Goal: Task Accomplishment & Management: Manage account settings

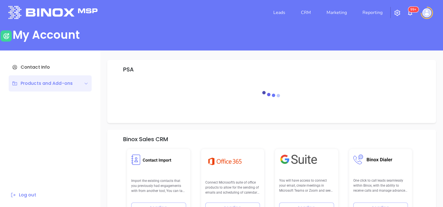
scroll to position [79, 0]
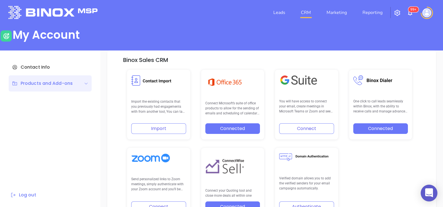
click at [301, 7] on link "CRM" at bounding box center [306, 12] width 14 height 11
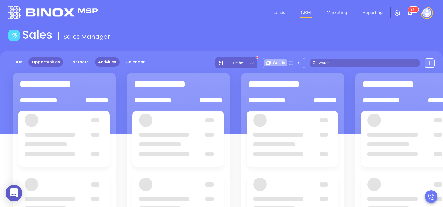
click at [108, 57] on link "Activities" at bounding box center [107, 61] width 25 height 9
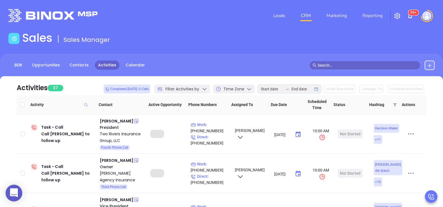
click at [288, 91] on div at bounding box center [289, 88] width 64 height 9
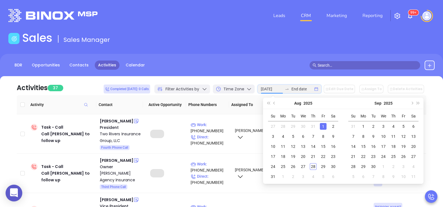
type input "[DATE]"
click at [322, 126] on div "1" at bounding box center [323, 126] width 7 height 7
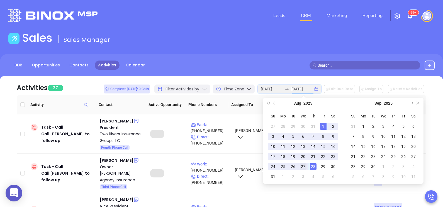
type input "[DATE]"
click at [306, 166] on div "27" at bounding box center [303, 166] width 7 height 7
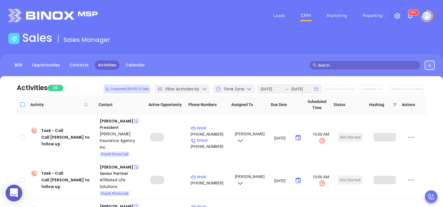
click at [23, 104] on input "Select all" at bounding box center [22, 104] width 4 height 4
checkbox input "true"
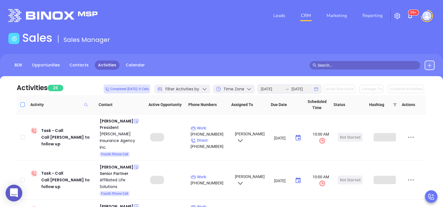
checkbox input "true"
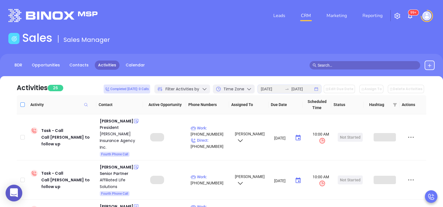
checkbox input "true"
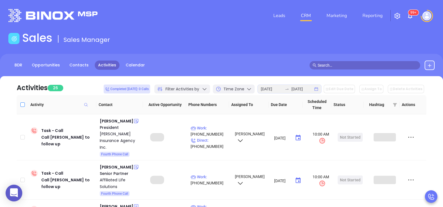
checkbox input "true"
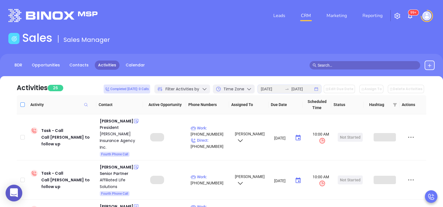
checkbox input "true"
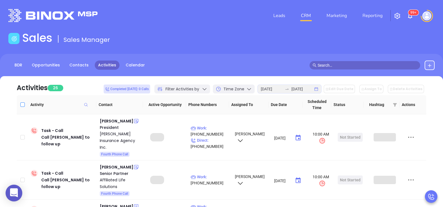
checkbox input "true"
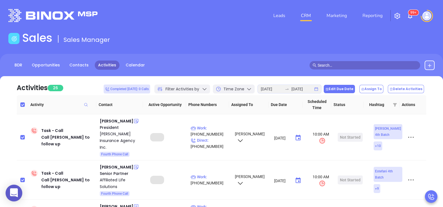
click at [352, 88] on button "Edit Due Date" at bounding box center [339, 89] width 31 height 8
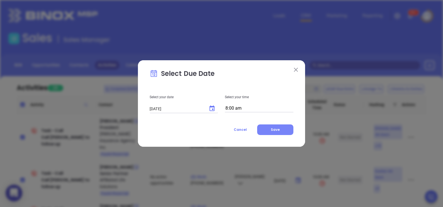
click at [282, 131] on button "Save" at bounding box center [275, 129] width 36 height 11
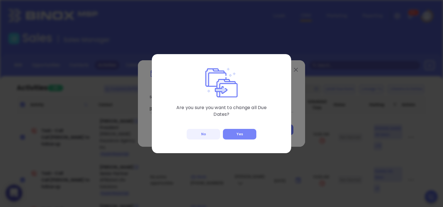
click at [241, 129] on button "Yes" at bounding box center [239, 134] width 33 height 11
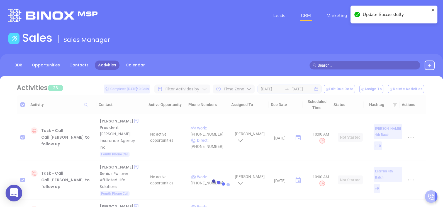
checkbox input "false"
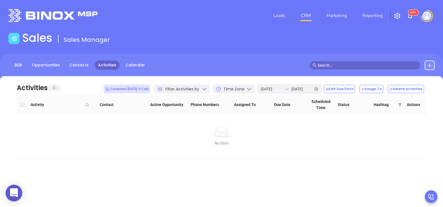
click at [291, 87] on div at bounding box center [286, 89] width 9 height 4
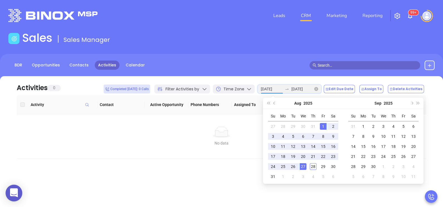
click at [289, 88] on icon "swap-right" at bounding box center [287, 89] width 4 height 4
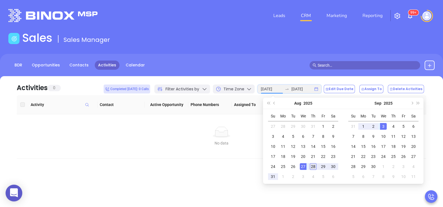
type input "[DATE]"
click at [312, 168] on div "28" at bounding box center [313, 166] width 7 height 7
type input "[DATE]"
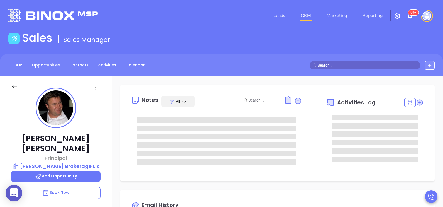
type input "[DATE]"
type input "[PERSON_NAME]"
